Goal: Navigation & Orientation: Find specific page/section

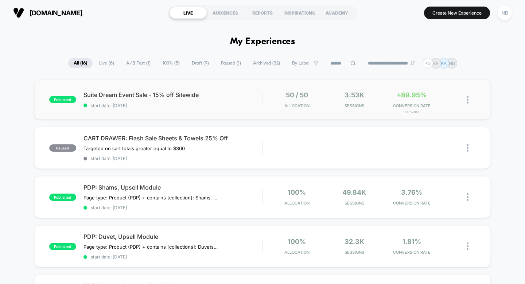
click at [140, 89] on div "published Suite Dream Event Sale - 15% off Sitewide start date: [DATE] 50 / 50 …" at bounding box center [262, 99] width 457 height 40
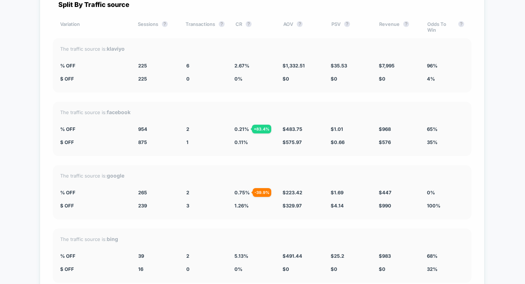
scroll to position [1319, 0]
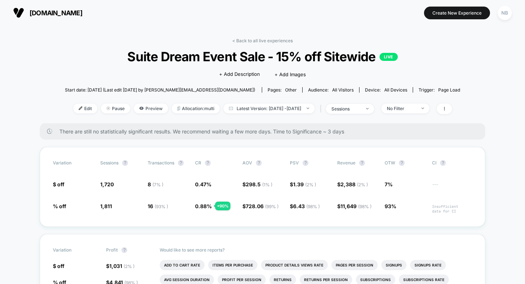
click at [245, 44] on div "< Back to all live experiences Suite Dream Event Sale - 15% off Sitewide LIVE C…" at bounding box center [262, 80] width 395 height 85
click at [245, 39] on link "< Back to all live experiences" at bounding box center [262, 40] width 61 height 5
